Goal: Navigation & Orientation: Find specific page/section

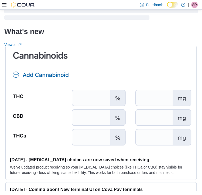
scroll to position [339, 0]
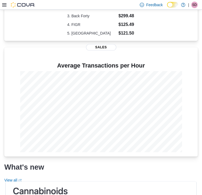
scroll to position [56, 0]
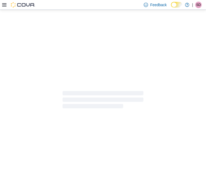
click at [129, 136] on div at bounding box center [103, 101] width 206 height 182
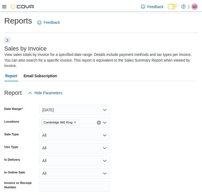
scroll to position [24, 0]
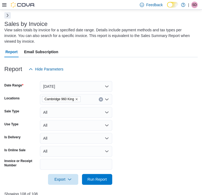
click at [4, 6] on icon at bounding box center [4, 4] width 4 height 3
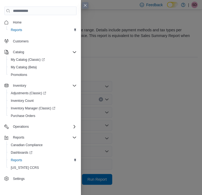
click at [4, 6] on div "Home Reports Customers Catalog My Catalog (Classic) My Catalog (Beta) Promotion…" at bounding box center [40, 97] width 81 height 195
click at [19, 24] on span "Home" at bounding box center [17, 22] width 9 height 4
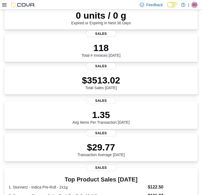
scroll to position [281, 0]
